Goal: Communication & Community: Answer question/provide support

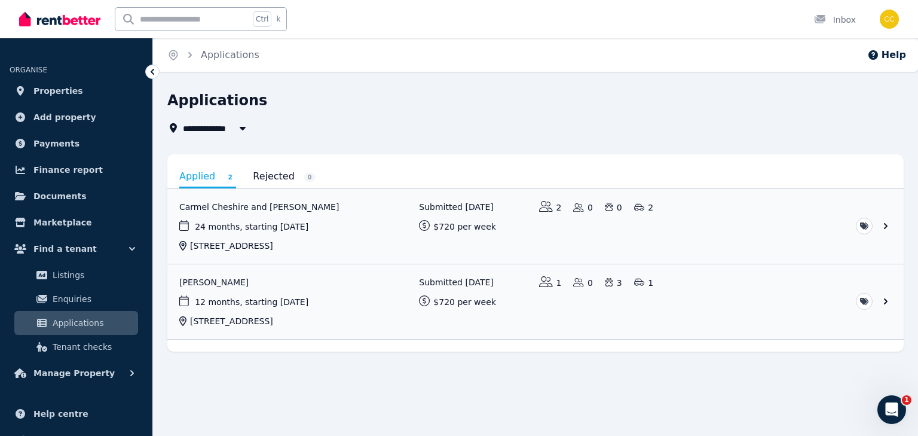
click at [892, 402] on icon "Open Intercom Messenger" at bounding box center [892, 410] width 20 height 20
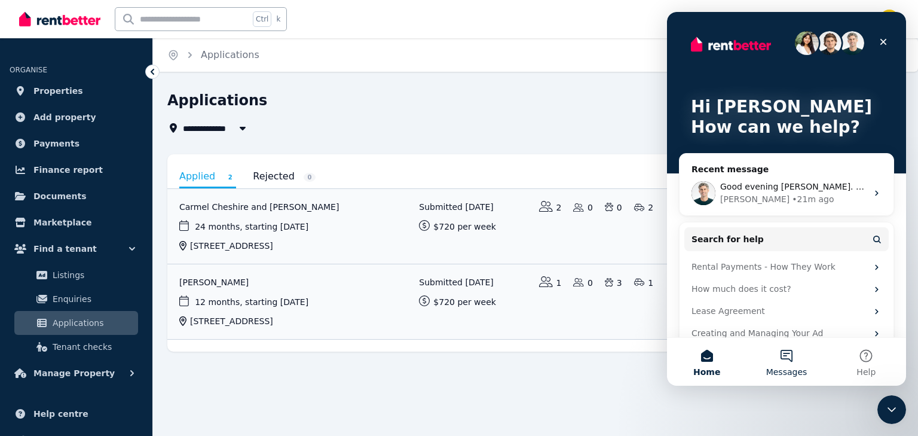
click at [785, 359] on button "Messages" at bounding box center [787, 362] width 80 height 48
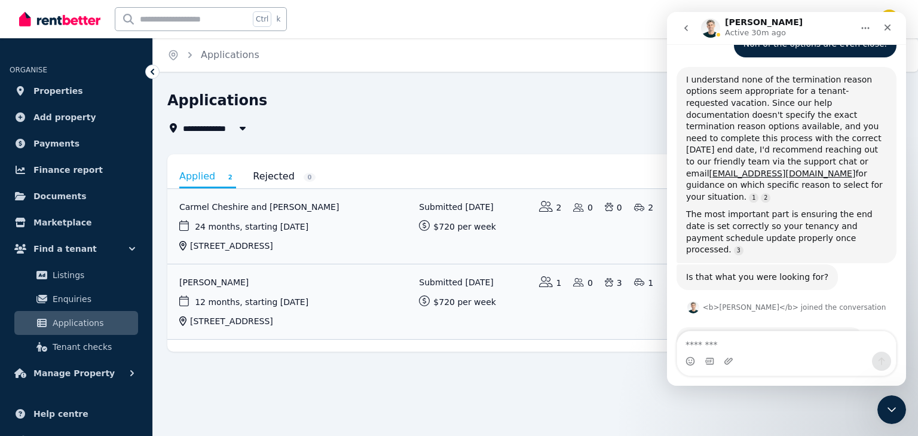
scroll to position [964, 0]
type textarea "*"
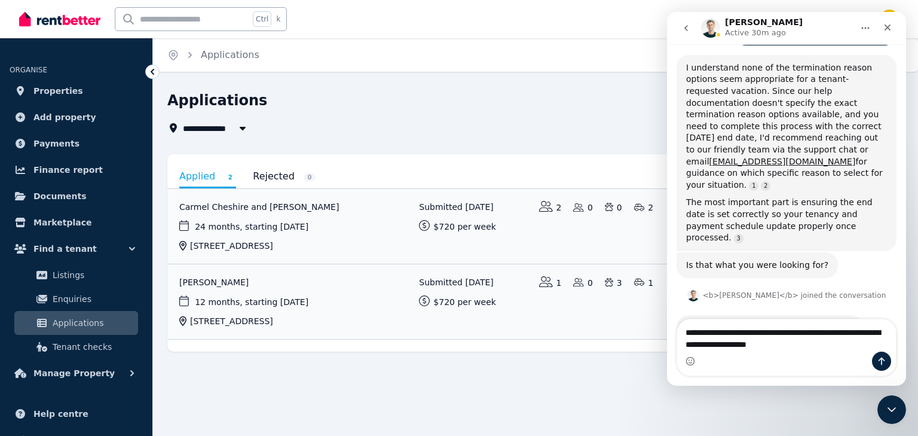
type textarea "**********"
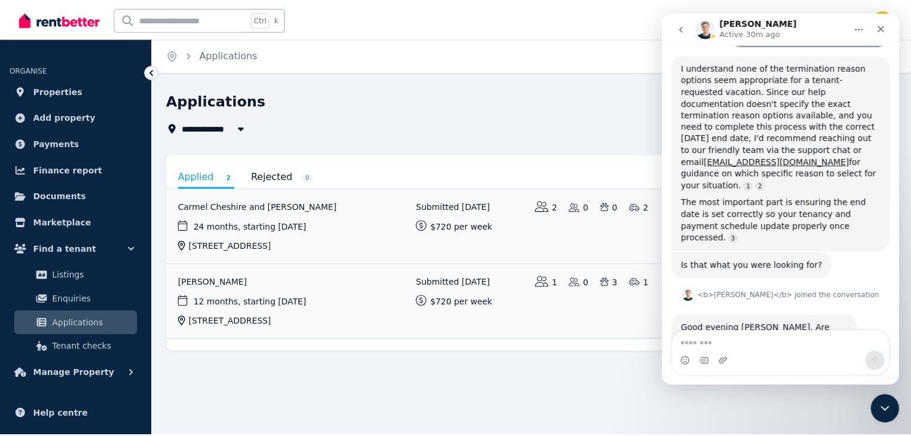
scroll to position [1011, 0]
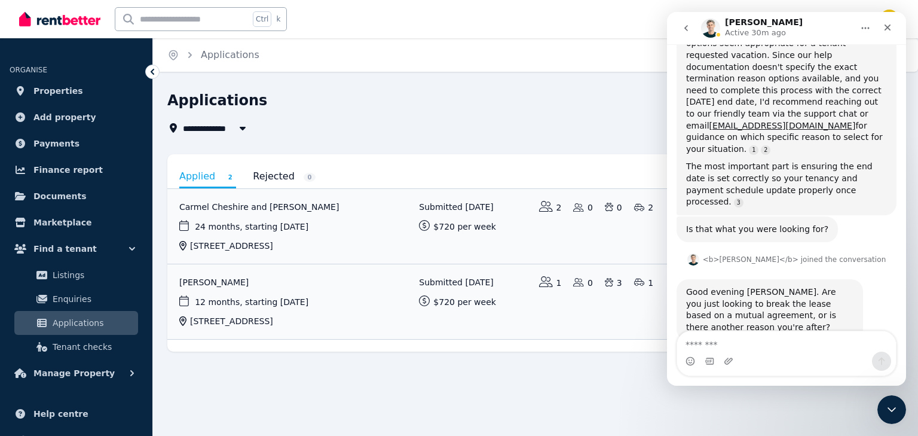
click at [516, 115] on div "**********" at bounding box center [531, 113] width 729 height 44
click at [355, 404] on div "**********" at bounding box center [459, 218] width 918 height 436
click at [70, 92] on span "Properties" at bounding box center [58, 91] width 50 height 14
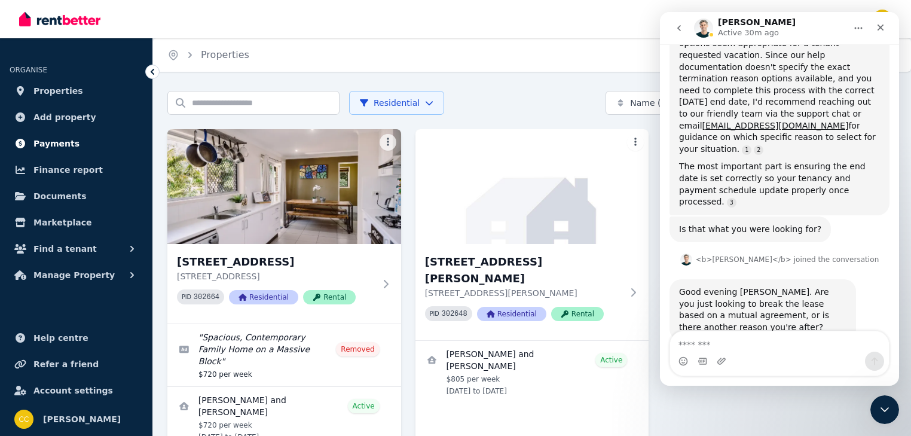
drag, startPoint x: 61, startPoint y: 146, endPoint x: 72, endPoint y: 146, distance: 10.8
click at [61, 146] on span "Payments" at bounding box center [56, 143] width 46 height 14
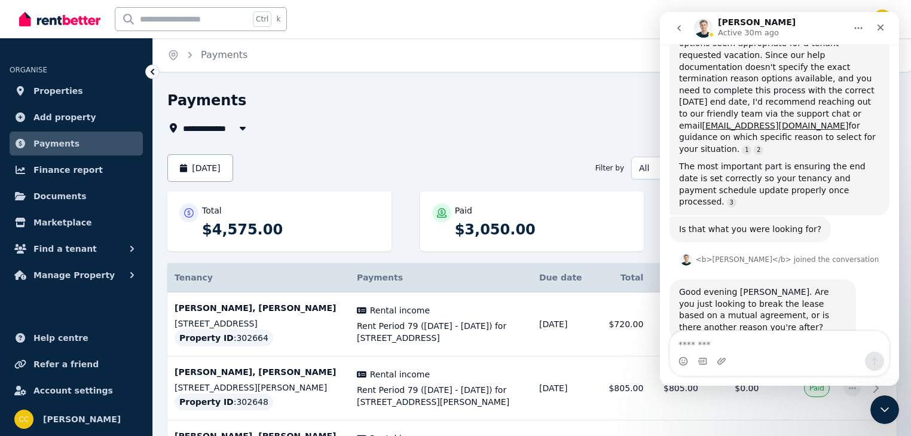
click at [518, 160] on div "[DATE] Filter by All All status" at bounding box center [531, 167] width 729 height 27
click at [880, 29] on icon "Close" at bounding box center [881, 28] width 7 height 7
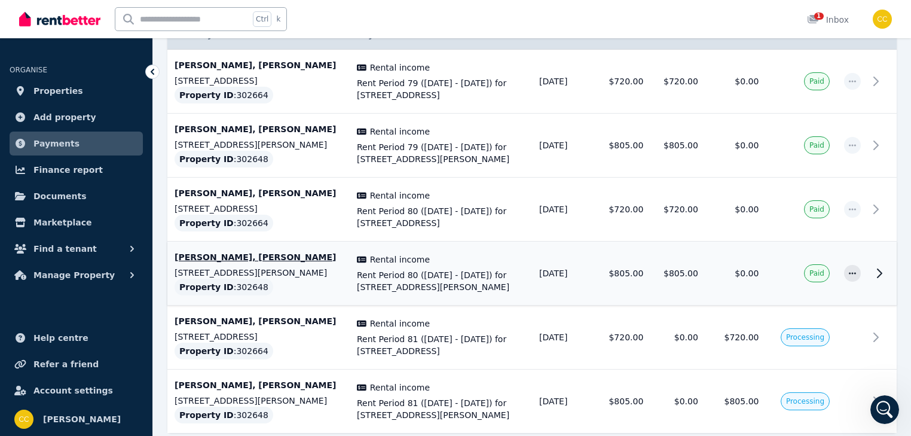
scroll to position [304, 0]
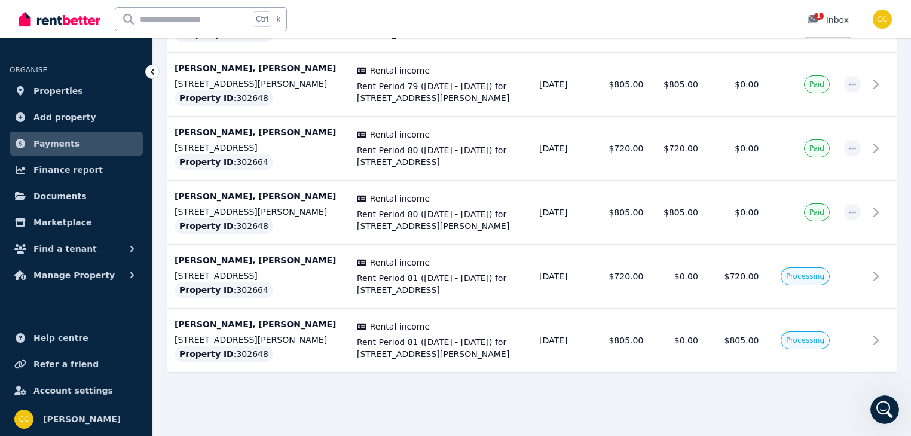
click at [813, 18] on icon at bounding box center [813, 19] width 11 height 8
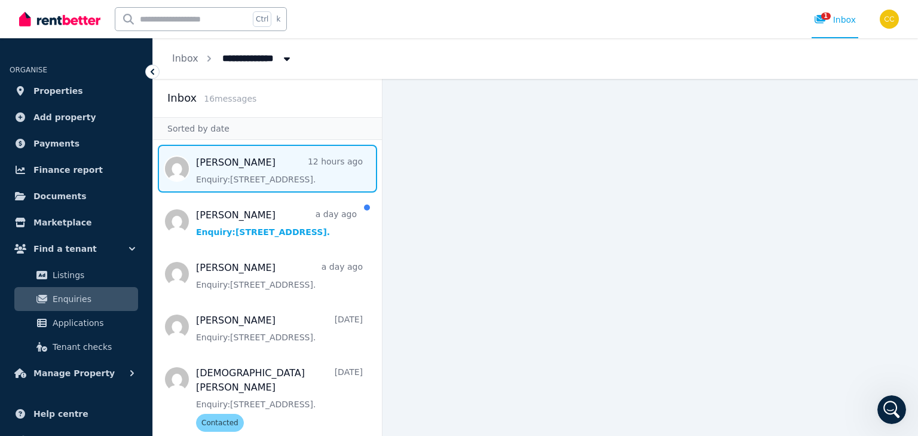
click at [277, 173] on span "Message list" at bounding box center [267, 169] width 229 height 48
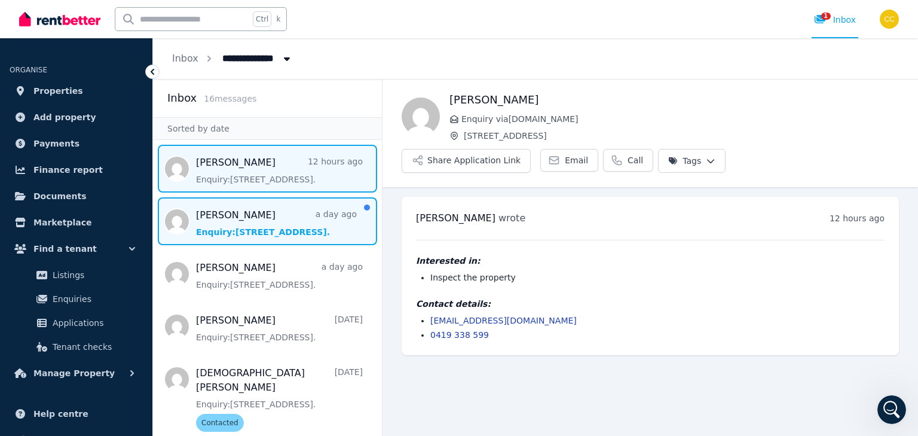
click at [273, 218] on span "Message list" at bounding box center [267, 221] width 229 height 48
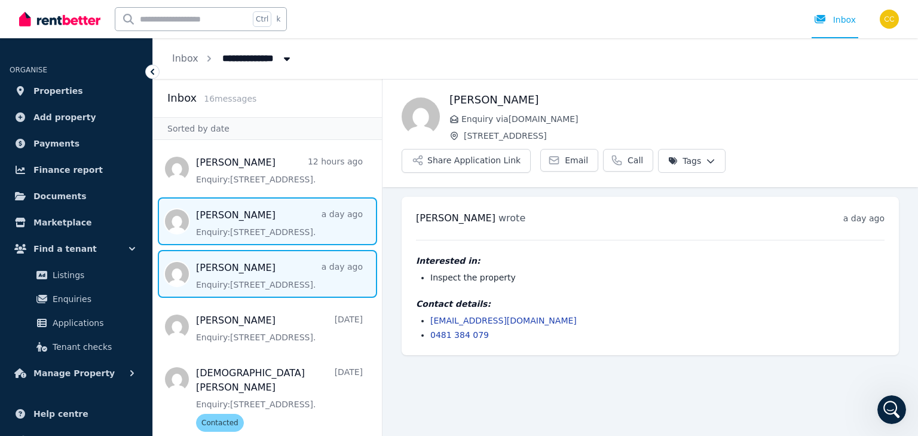
click at [273, 262] on span "Message list" at bounding box center [267, 274] width 229 height 48
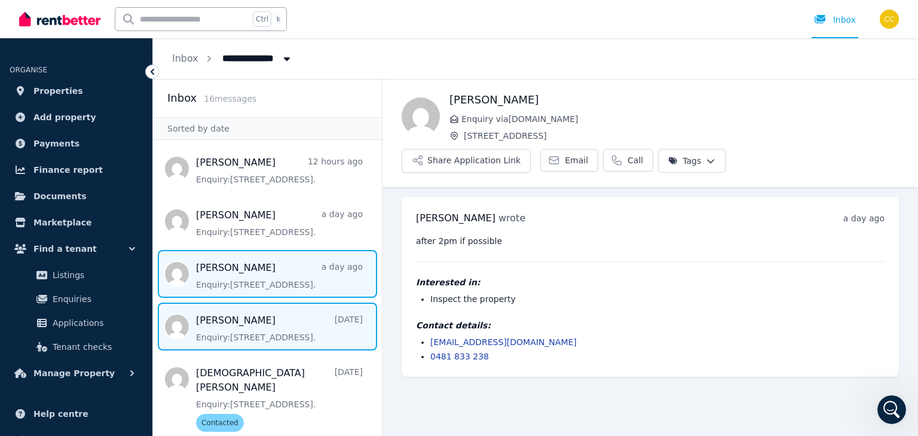
click at [261, 326] on span "Message list" at bounding box center [267, 326] width 229 height 48
